Goal: Transaction & Acquisition: Purchase product/service

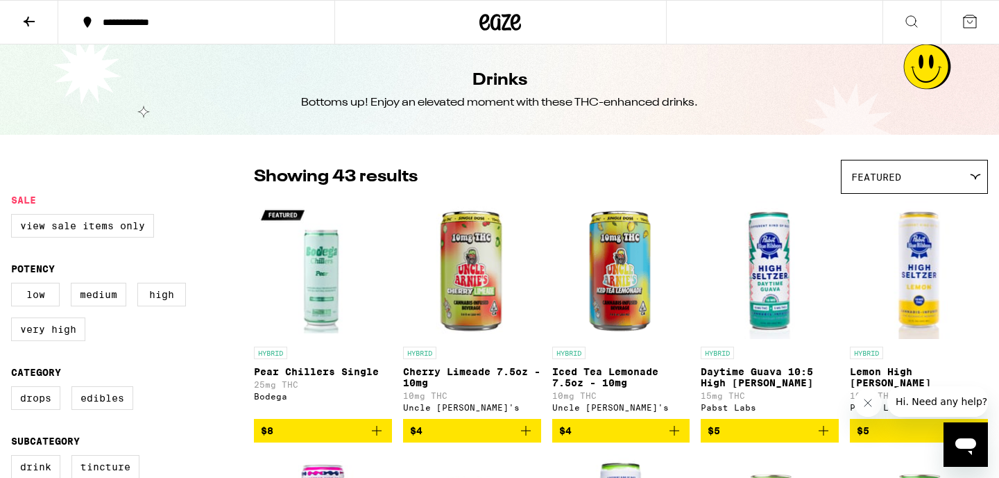
click at [200, 22] on div "**********" at bounding box center [205, 22] width 218 height 10
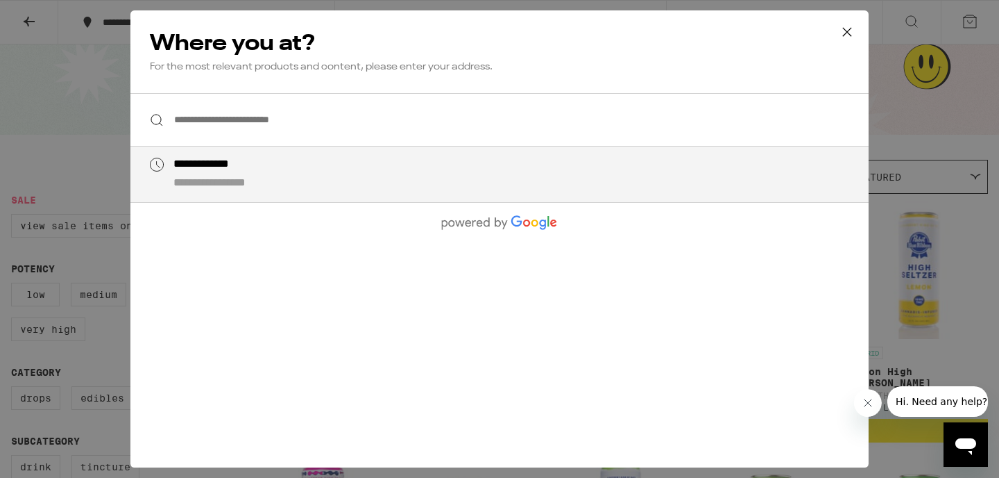
click at [250, 126] on input "**********" at bounding box center [499, 119] width 739 height 53
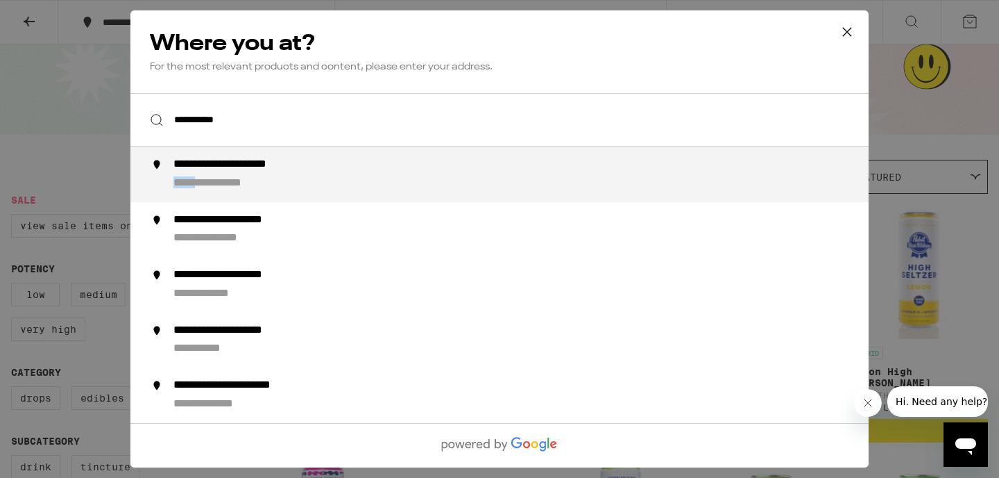
click at [211, 178] on div "**********" at bounding box center [231, 183] width 115 height 15
type input "**********"
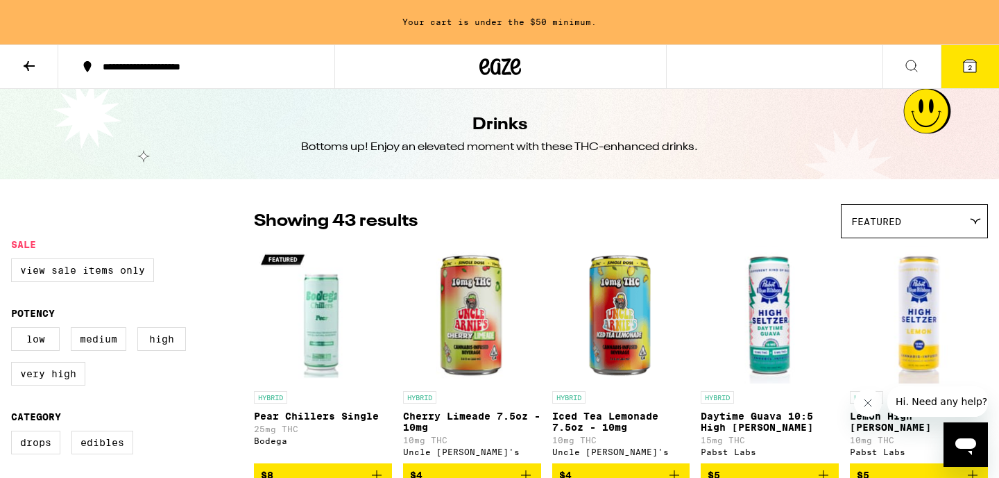
click at [512, 67] on icon at bounding box center [516, 66] width 10 height 17
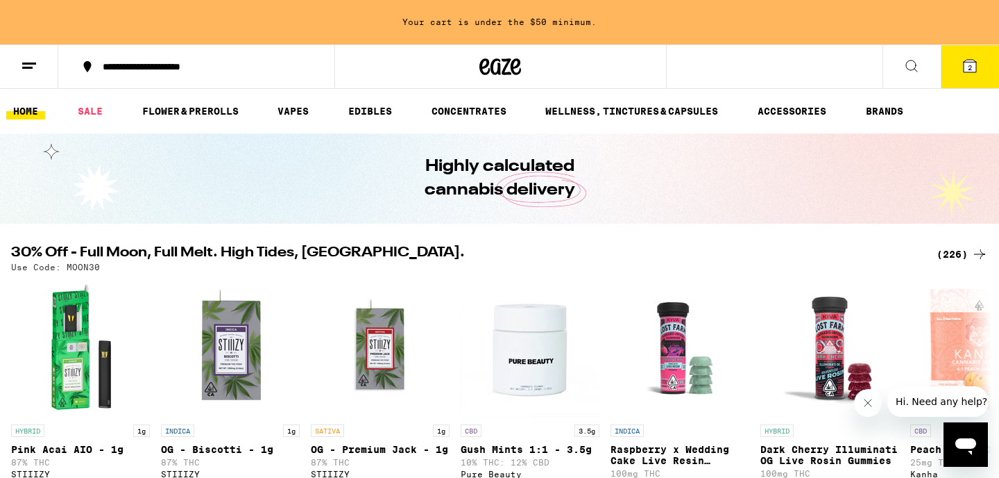
click at [930, 68] on button at bounding box center [912, 67] width 58 height 44
click at [963, 71] on icon at bounding box center [970, 66] width 17 height 17
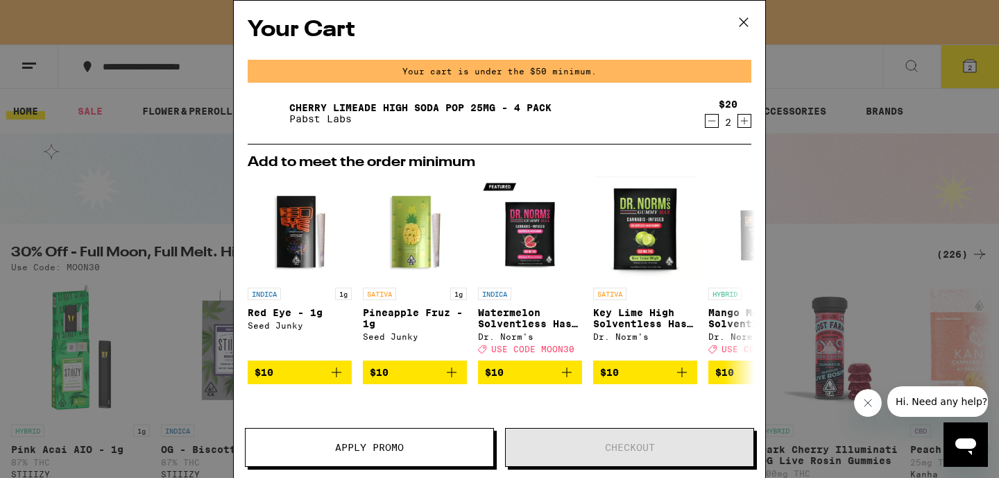
click at [709, 126] on icon "Decrement" at bounding box center [712, 120] width 12 height 17
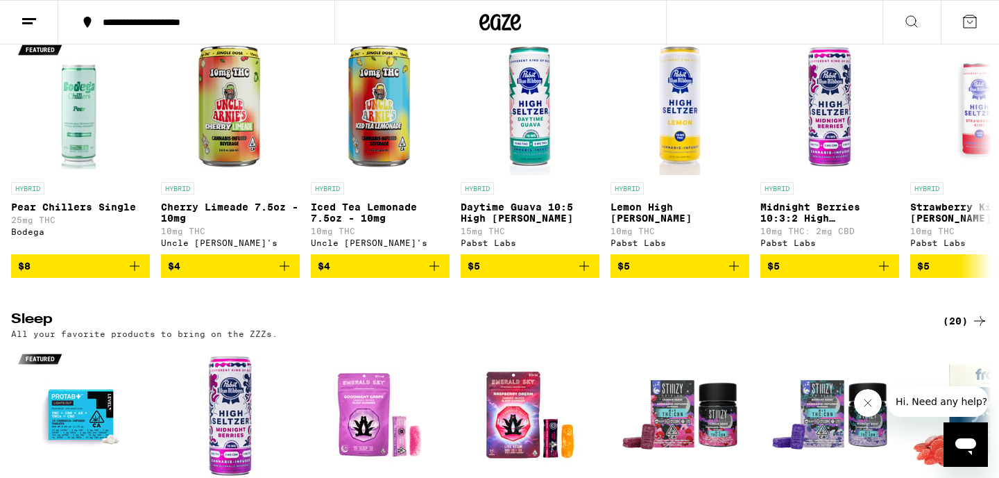
scroll to position [5443, 0]
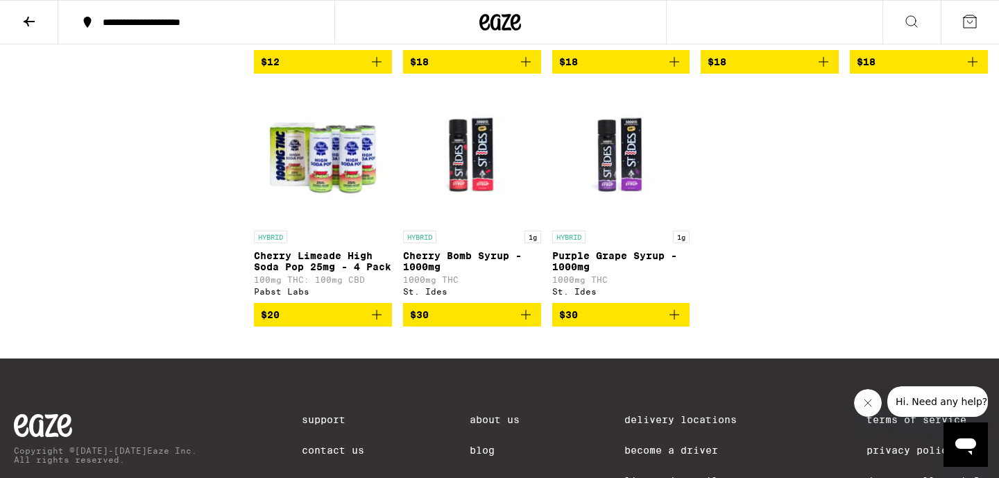
scroll to position [2227, 0]
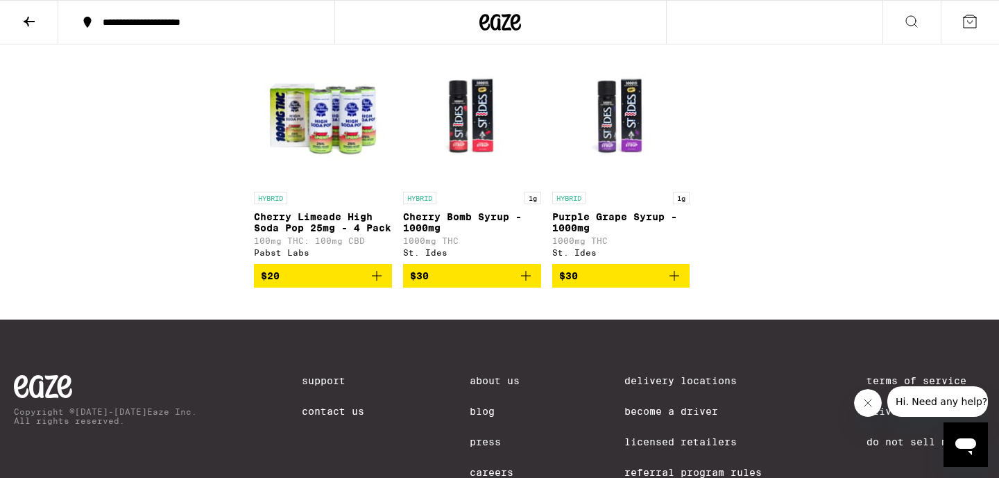
click at [381, 284] on icon "Add to bag" at bounding box center [377, 275] width 17 height 17
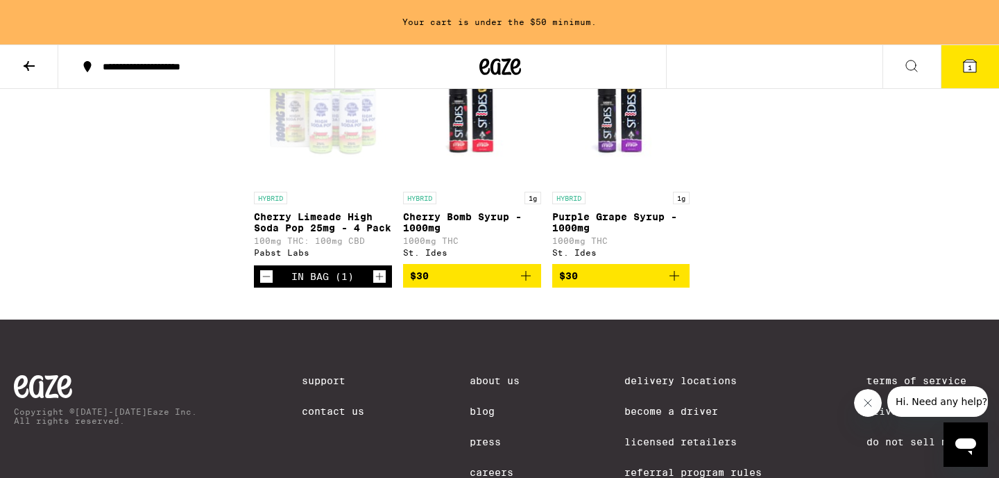
click at [381, 285] on icon "Increment" at bounding box center [379, 276] width 12 height 17
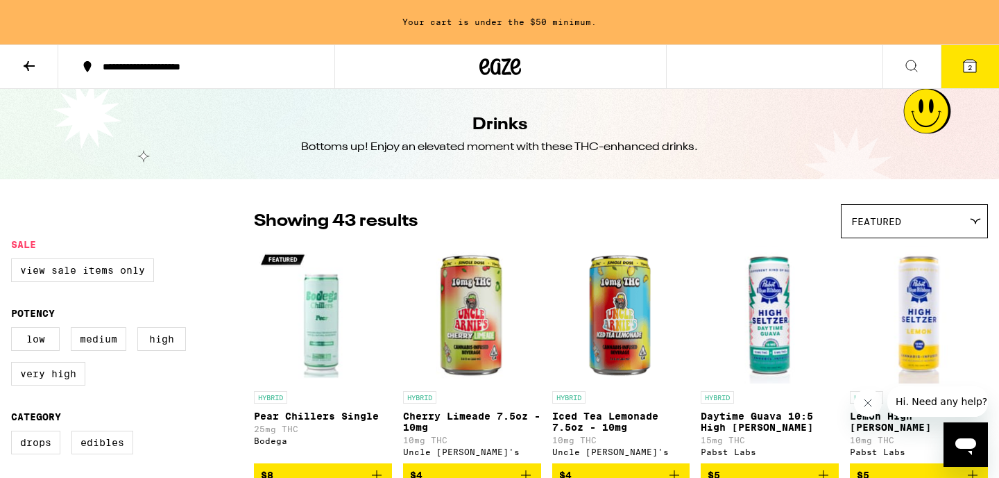
click at [967, 68] on icon at bounding box center [970, 66] width 12 height 12
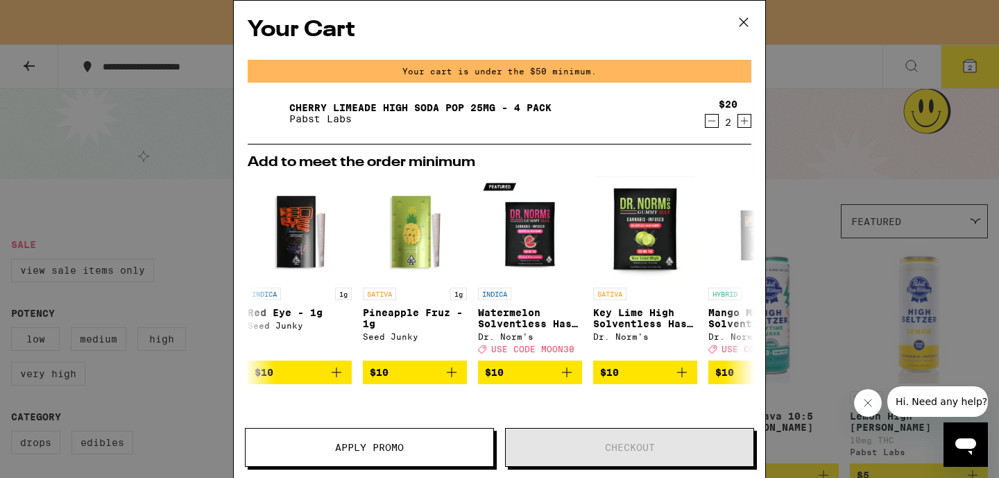
click at [745, 19] on icon at bounding box center [744, 22] width 21 height 21
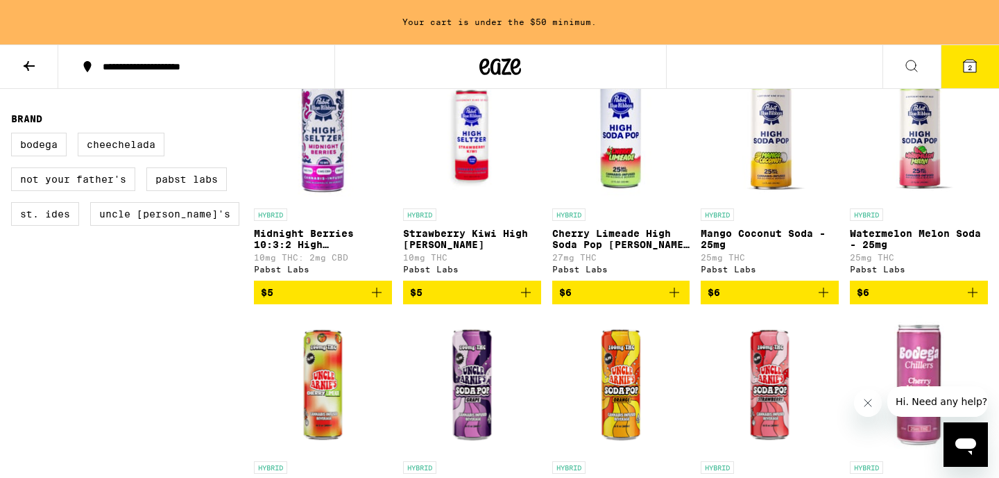
scroll to position [509, 0]
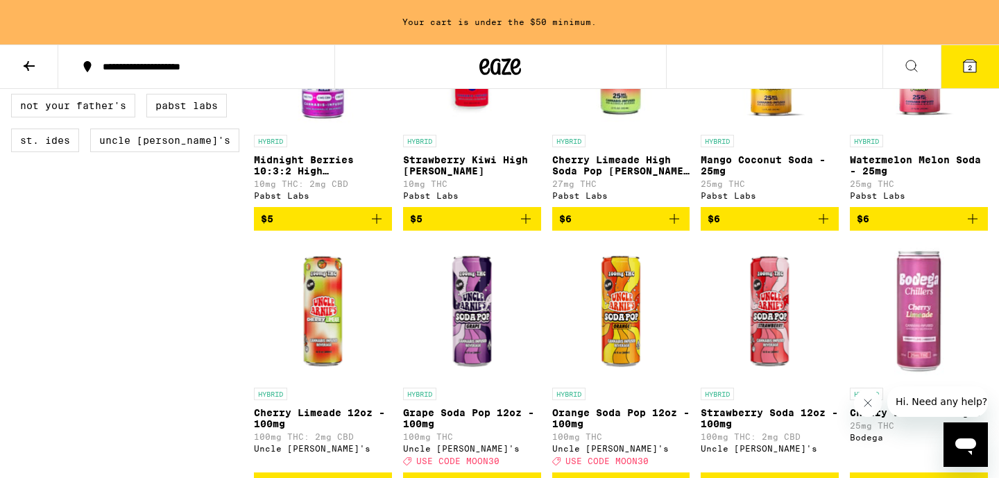
click at [828, 227] on icon "Add to bag" at bounding box center [824, 218] width 17 height 17
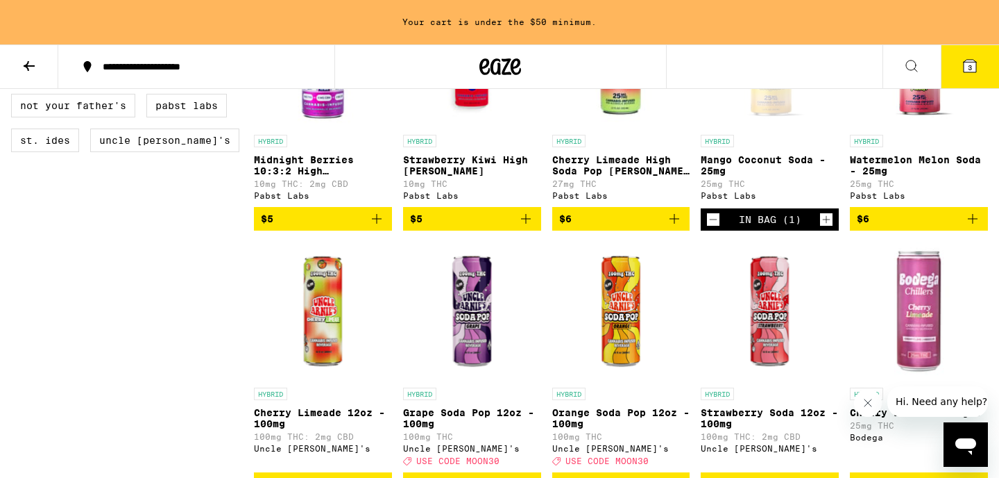
click at [828, 228] on icon "Increment" at bounding box center [826, 219] width 12 height 17
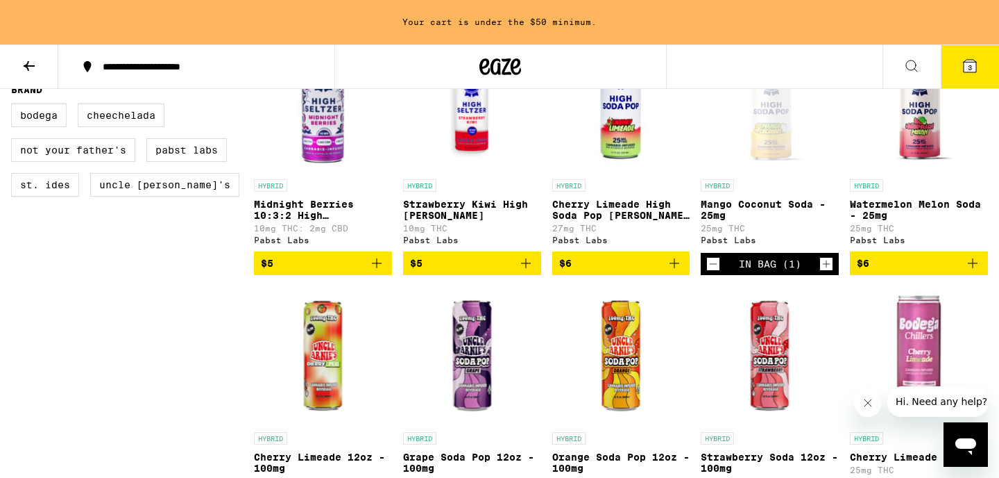
scroll to position [464, 0]
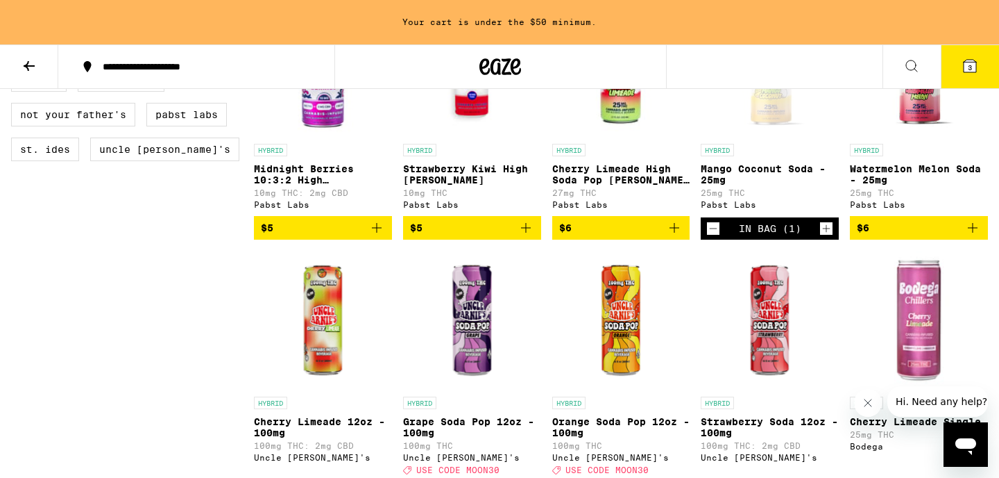
click at [828, 235] on icon "Increment" at bounding box center [826, 228] width 12 height 17
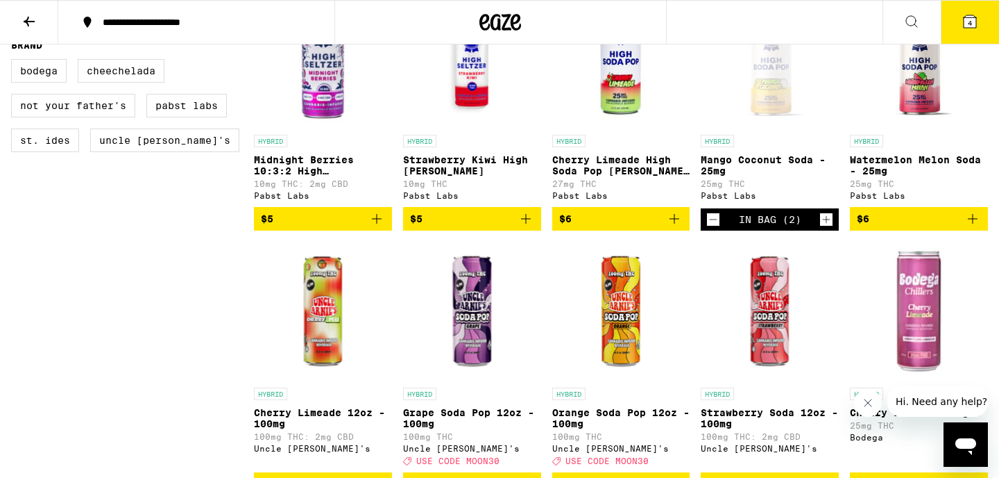
click at [828, 228] on icon "Increment" at bounding box center [826, 219] width 12 height 17
click at [975, 227] on icon "Add to bag" at bounding box center [973, 218] width 17 height 17
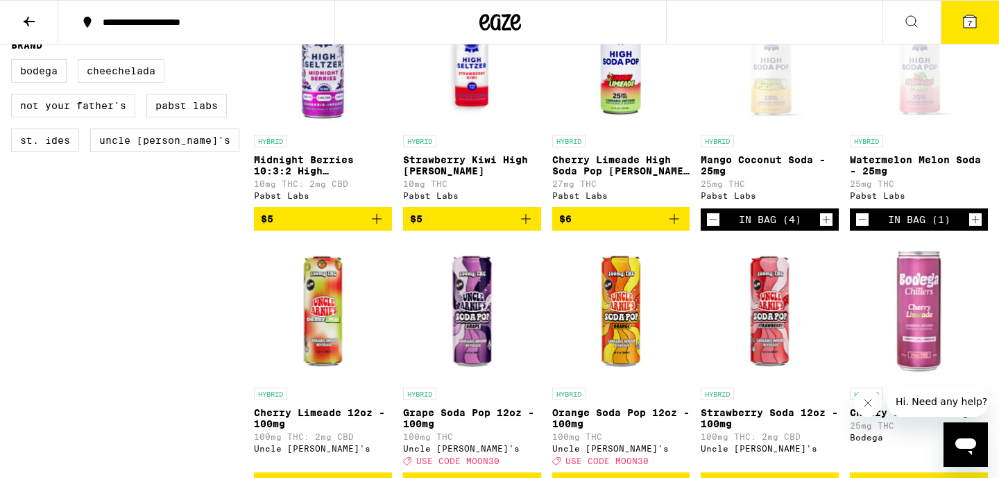
click at [975, 228] on icon "Increment" at bounding box center [976, 219] width 12 height 17
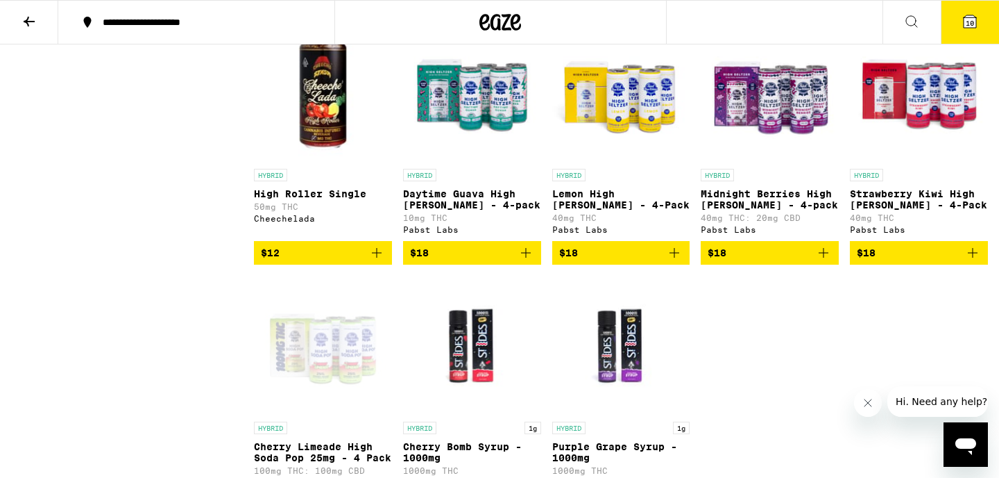
scroll to position [2068, 0]
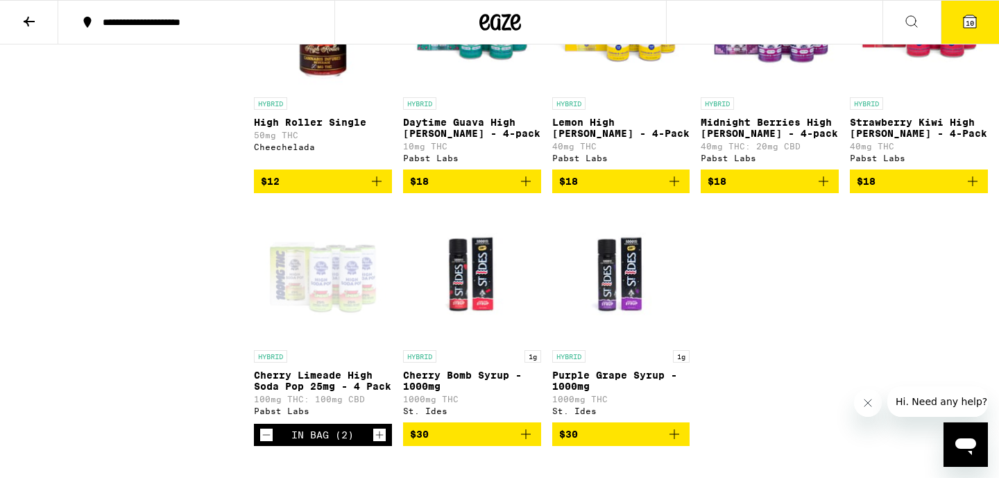
click at [532, 189] on icon "Add to bag" at bounding box center [526, 181] width 17 height 17
click at [532, 190] on icon "Increment" at bounding box center [529, 182] width 12 height 17
click at [819, 189] on icon "Add to bag" at bounding box center [824, 181] width 17 height 17
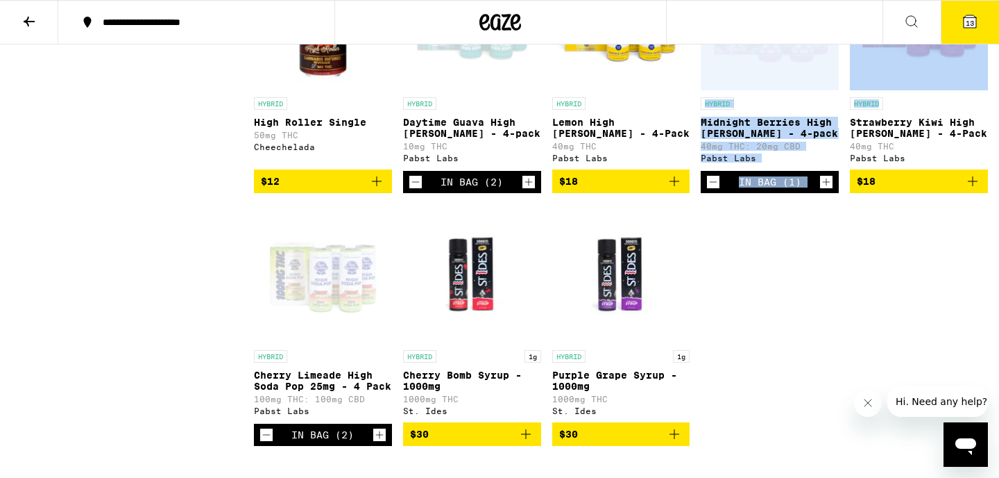
click at [820, 190] on icon "Increment" at bounding box center [826, 182] width 12 height 17
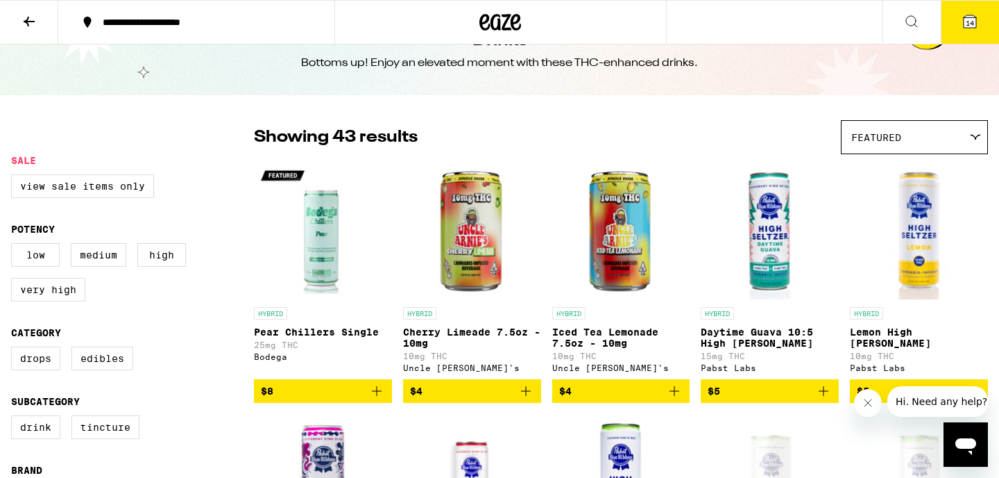
scroll to position [0, 0]
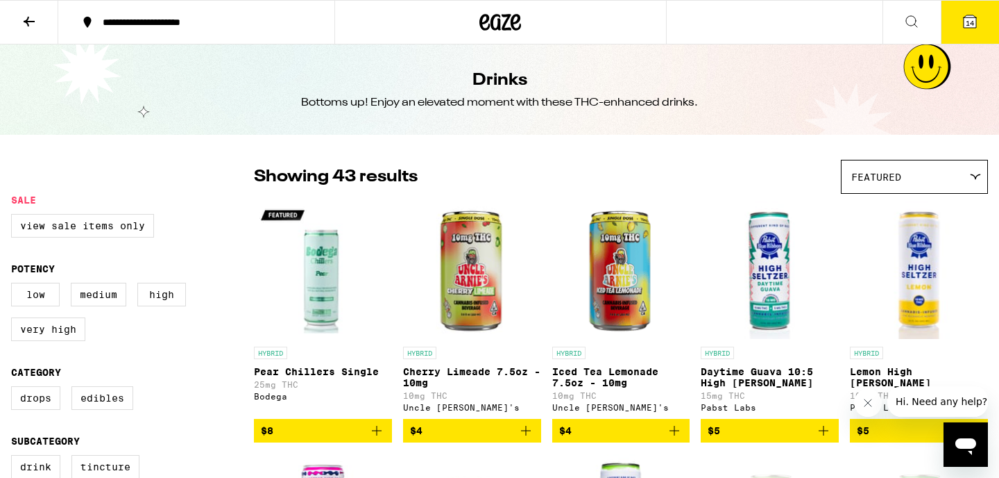
click at [970, 27] on span "14" at bounding box center [970, 23] width 8 height 8
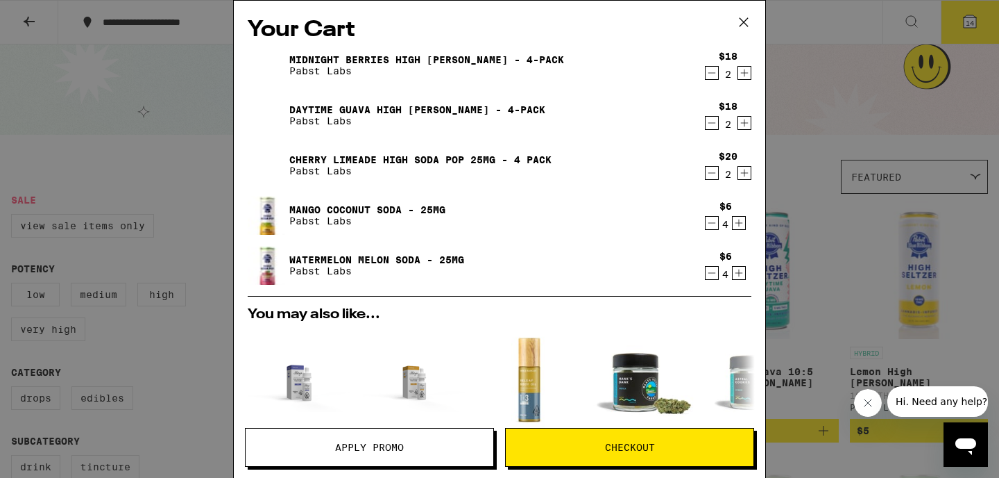
click at [620, 442] on span "Checkout" at bounding box center [630, 447] width 50 height 10
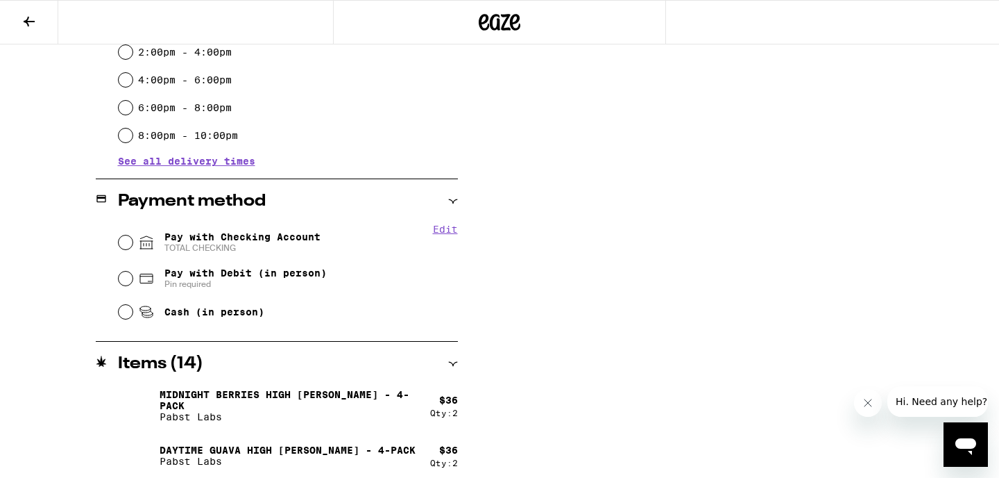
scroll to position [448, 0]
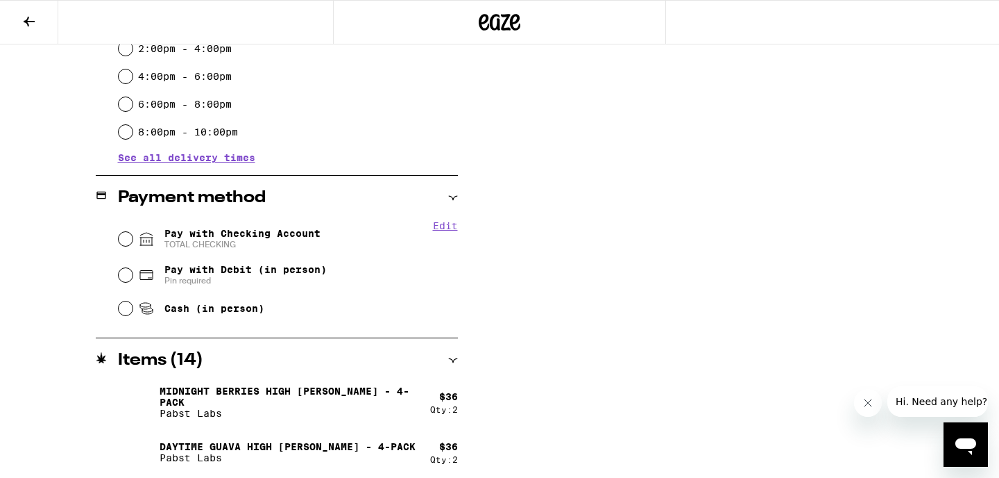
click at [289, 239] on span "Pay with Checking Account TOTAL CHECKING" at bounding box center [243, 239] width 156 height 22
click at [133, 239] on input "Pay with Checking Account TOTAL CHECKING" at bounding box center [126, 239] width 14 height 14
radio input "true"
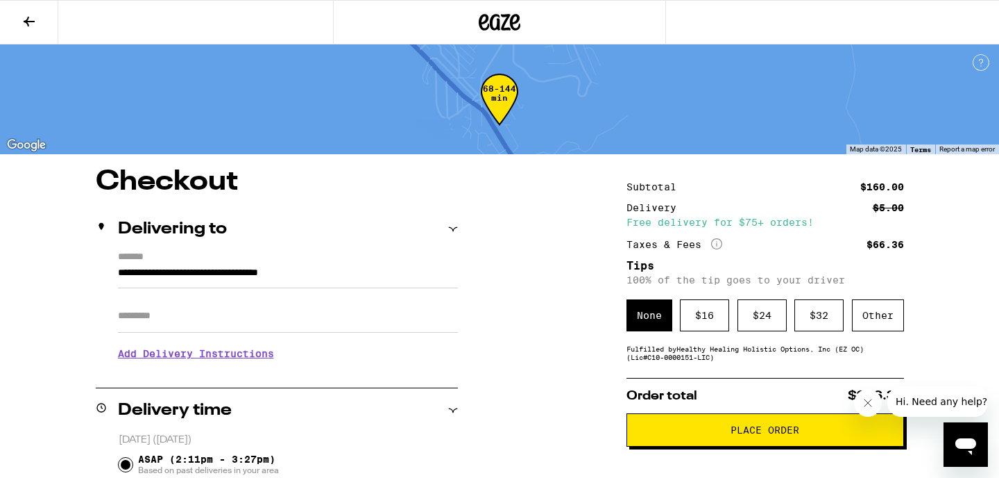
scroll to position [69, 0]
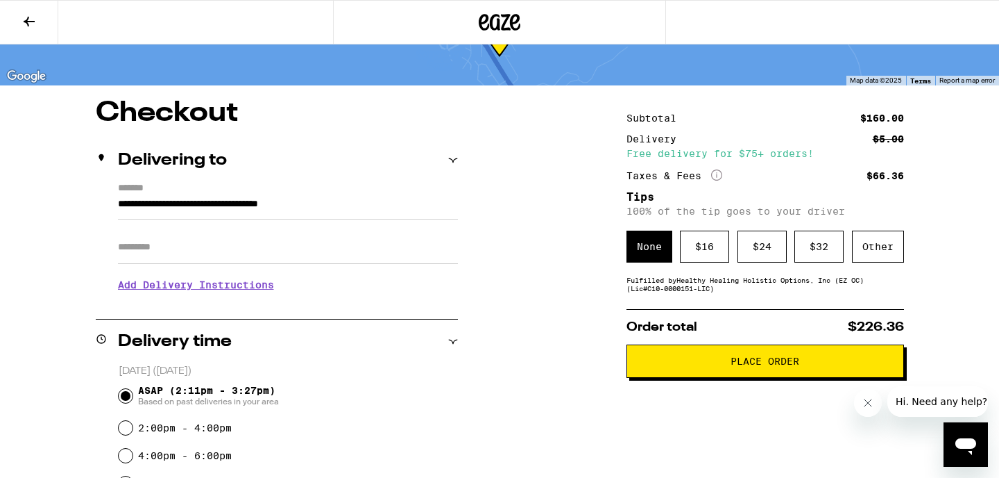
click at [718, 372] on button "Place Order" at bounding box center [766, 360] width 278 height 33
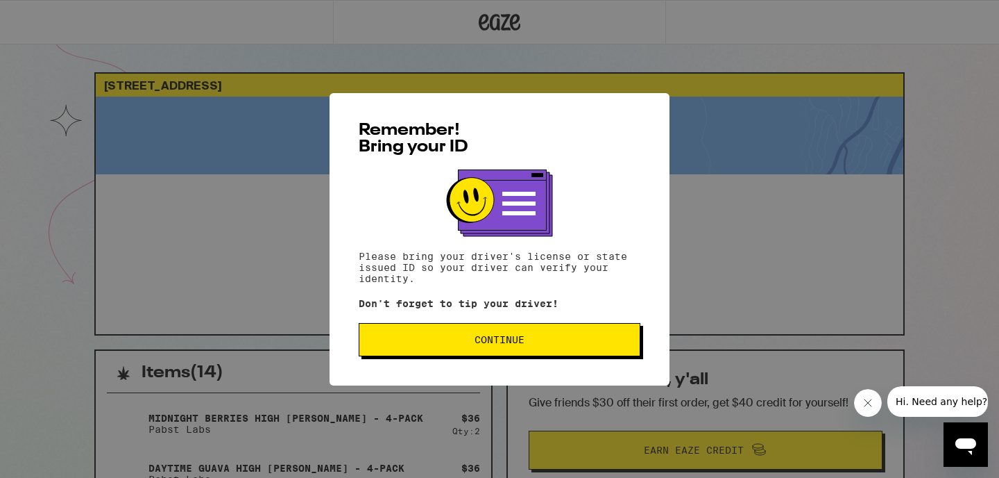
click at [528, 334] on button "Continue" at bounding box center [500, 339] width 282 height 33
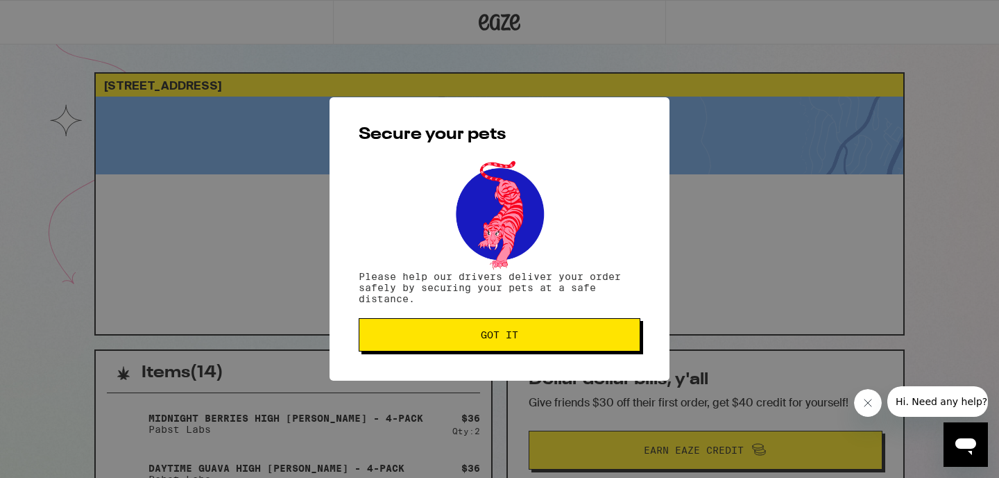
click at [538, 326] on button "Got it" at bounding box center [500, 334] width 282 height 33
